Goal: Find specific page/section: Find specific page/section

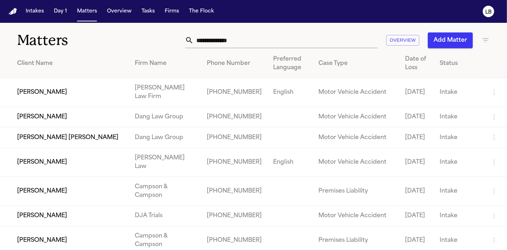
click at [235, 45] on input "text" at bounding box center [286, 40] width 184 height 16
click at [238, 45] on input "text" at bounding box center [286, 40] width 184 height 16
click at [250, 35] on input "text" at bounding box center [286, 40] width 184 height 16
click at [250, 35] on input "*******" at bounding box center [286, 40] width 184 height 16
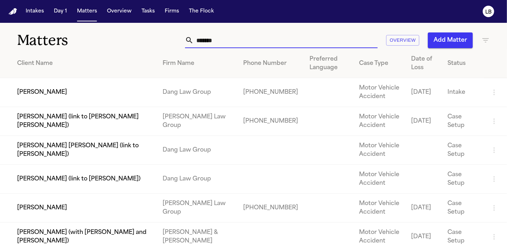
click at [233, 40] on input "*******" at bounding box center [286, 40] width 184 height 16
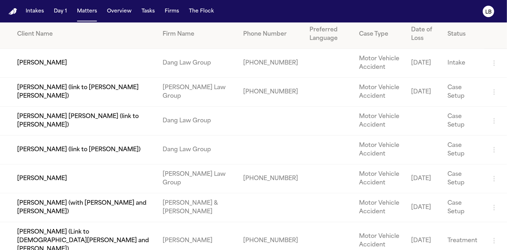
type input "*******"
drag, startPoint x: 180, startPoint y: 187, endPoint x: 161, endPoint y: 174, distance: 23.0
click at [161, 174] on td "[PERSON_NAME] Law Group" at bounding box center [197, 178] width 81 height 29
copy td "[PERSON_NAME] Law Group"
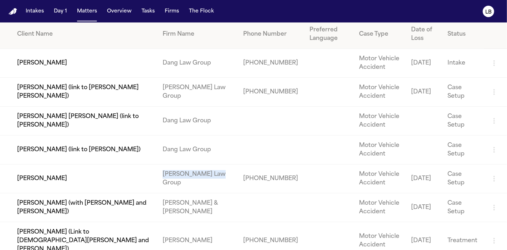
drag, startPoint x: 68, startPoint y: 180, endPoint x: 10, endPoint y: 175, distance: 58.0
click at [10, 175] on td "[PERSON_NAME]" at bounding box center [78, 178] width 157 height 29
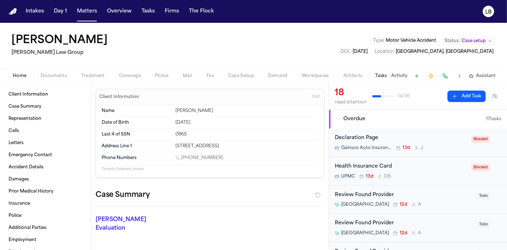
drag, startPoint x: 17, startPoint y: 35, endPoint x: 104, endPoint y: 42, distance: 87.0
click at [104, 42] on div "[PERSON_NAME] Law Group Type : Motor Vehicle Accident Status: Case setup DOL : …" at bounding box center [253, 46] width 507 height 46
drag, startPoint x: 104, startPoint y: 42, endPoint x: 0, endPoint y: 35, distance: 104.1
click at [0, 35] on div "[PERSON_NAME] Law Group Type : Motor Vehicle Accident Status: Case setup DOL : …" at bounding box center [253, 46] width 507 height 46
copy h1 "[PERSON_NAME]"
